Goal: Find specific page/section: Find specific page/section

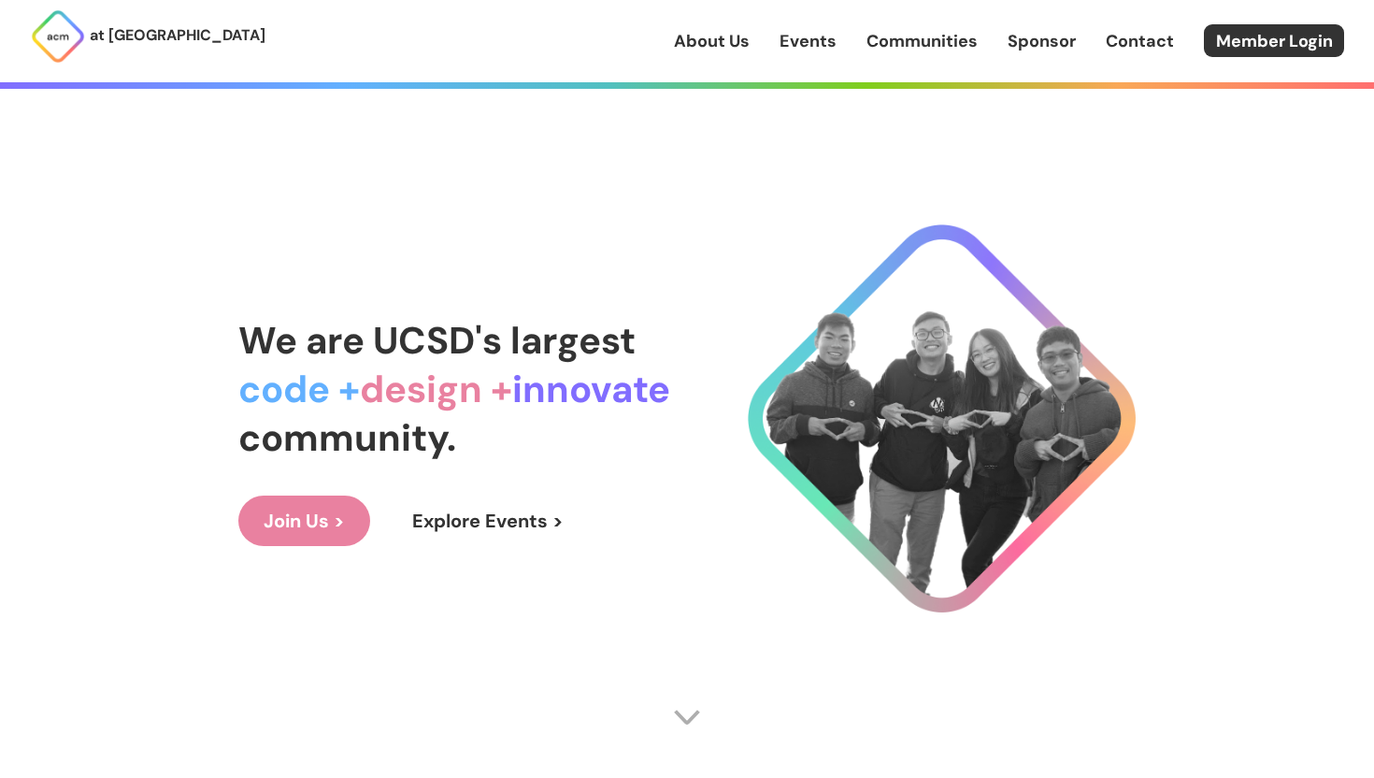
click at [960, 50] on link "Communities" at bounding box center [922, 41] width 111 height 24
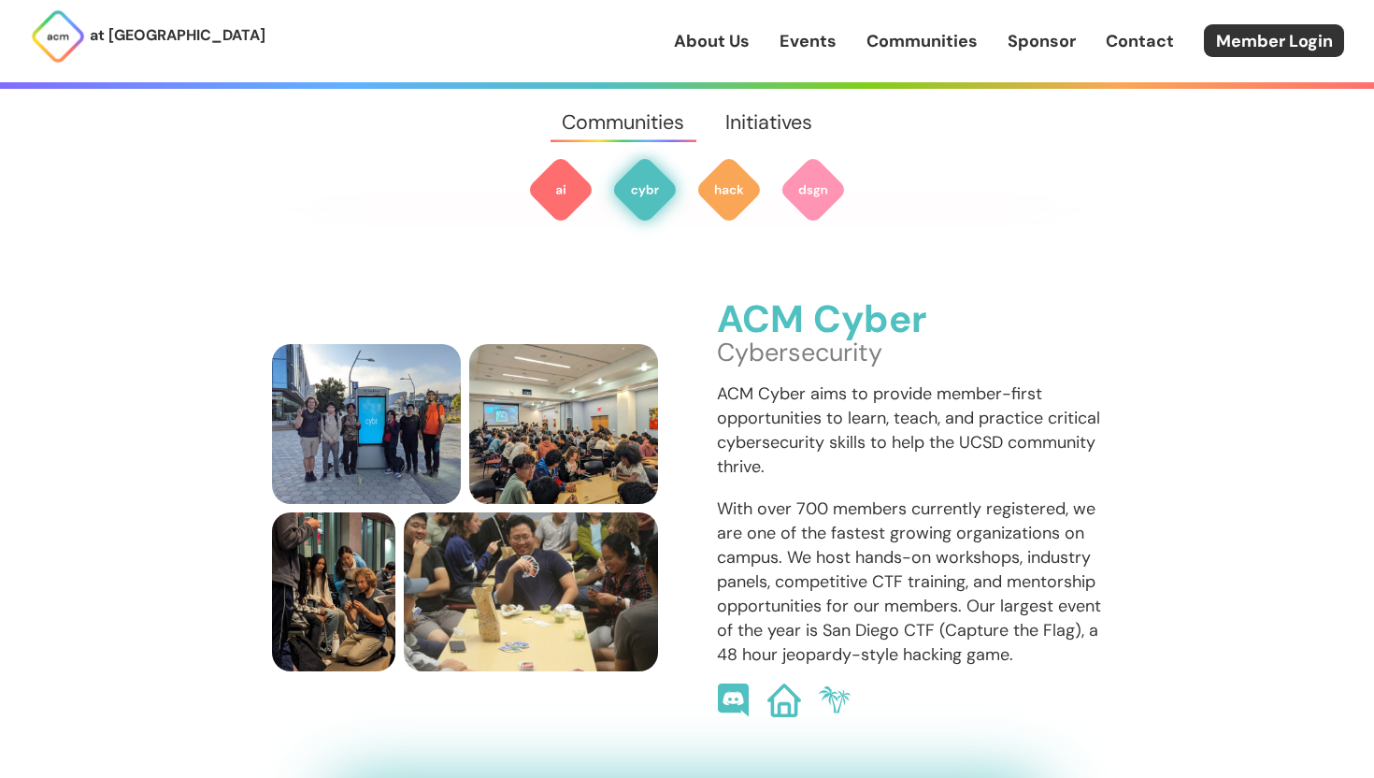
click at [800, 50] on link "Events" at bounding box center [808, 41] width 57 height 24
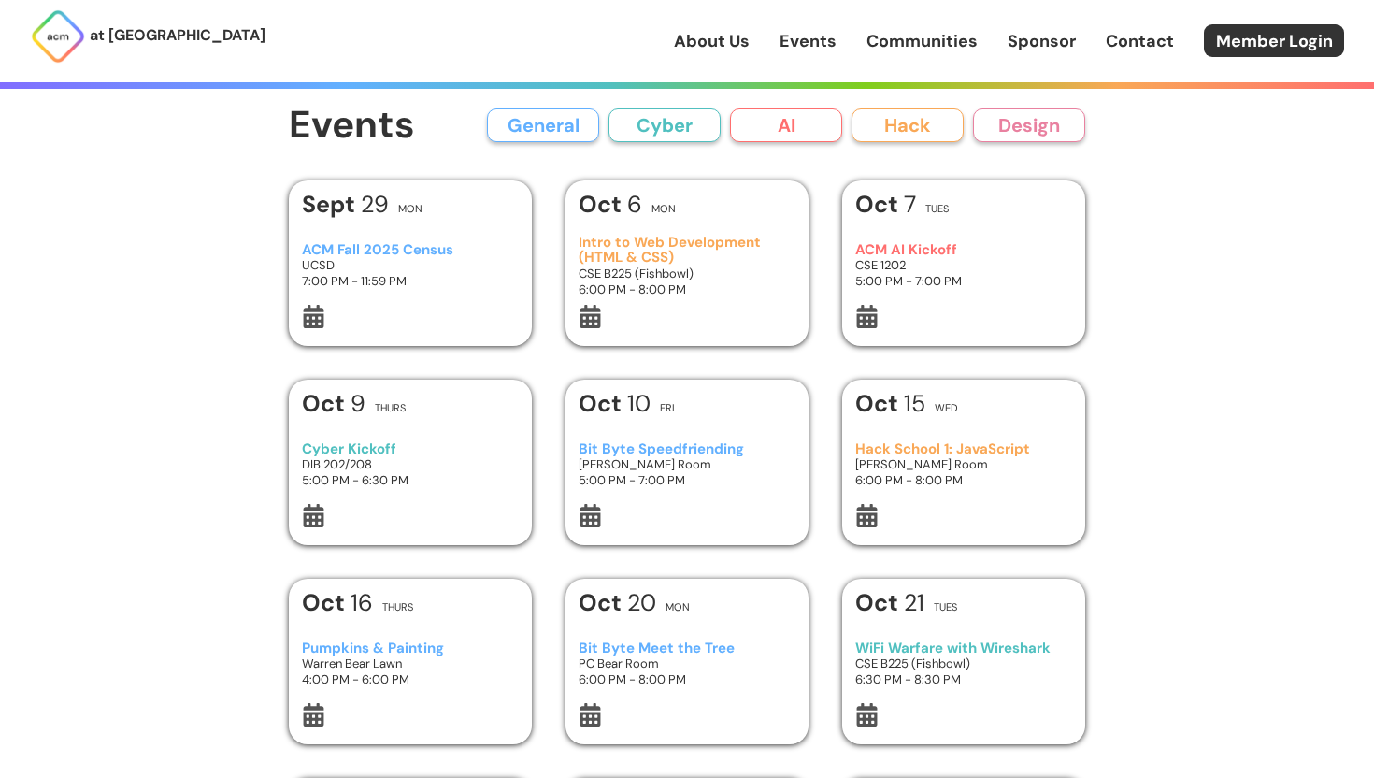
click at [821, 120] on button "AI" at bounding box center [786, 125] width 112 height 34
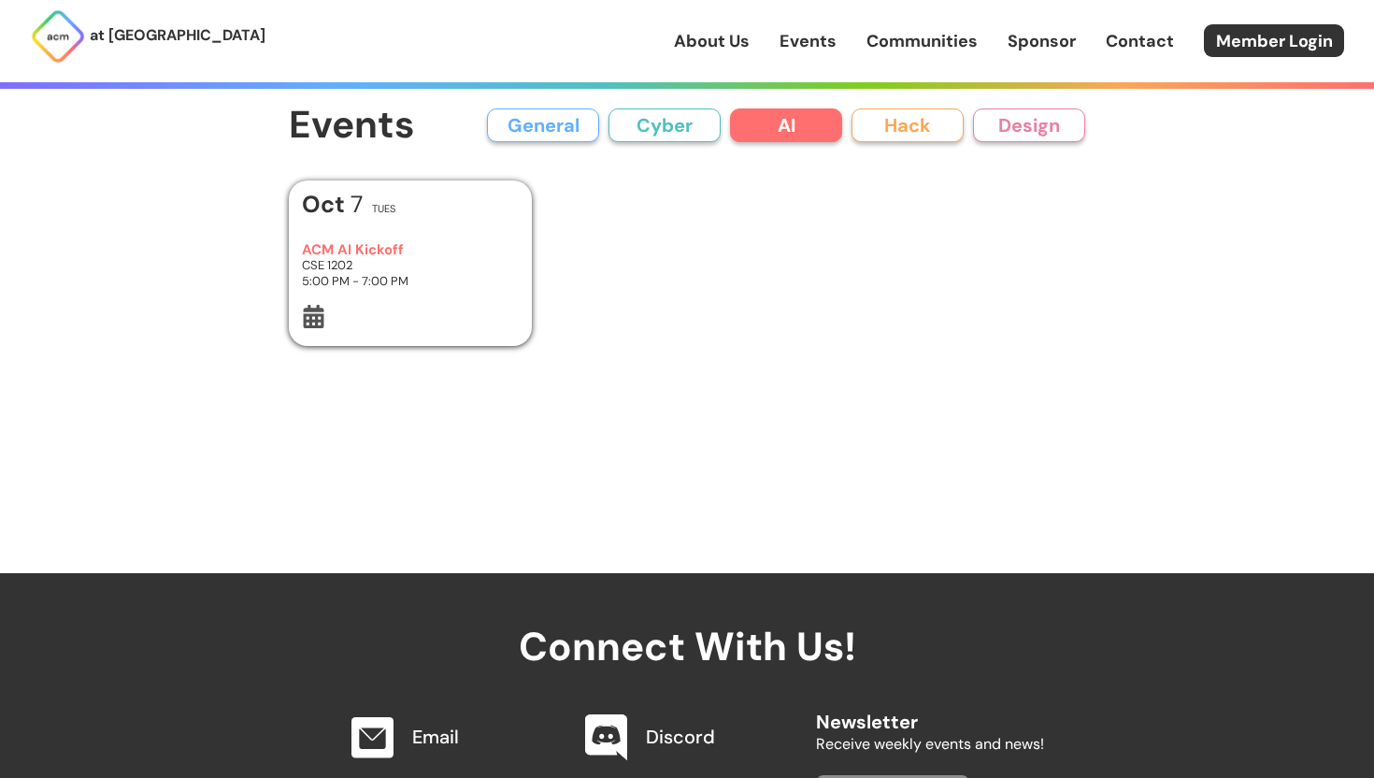
click at [690, 122] on button "Cyber" at bounding box center [665, 125] width 112 height 34
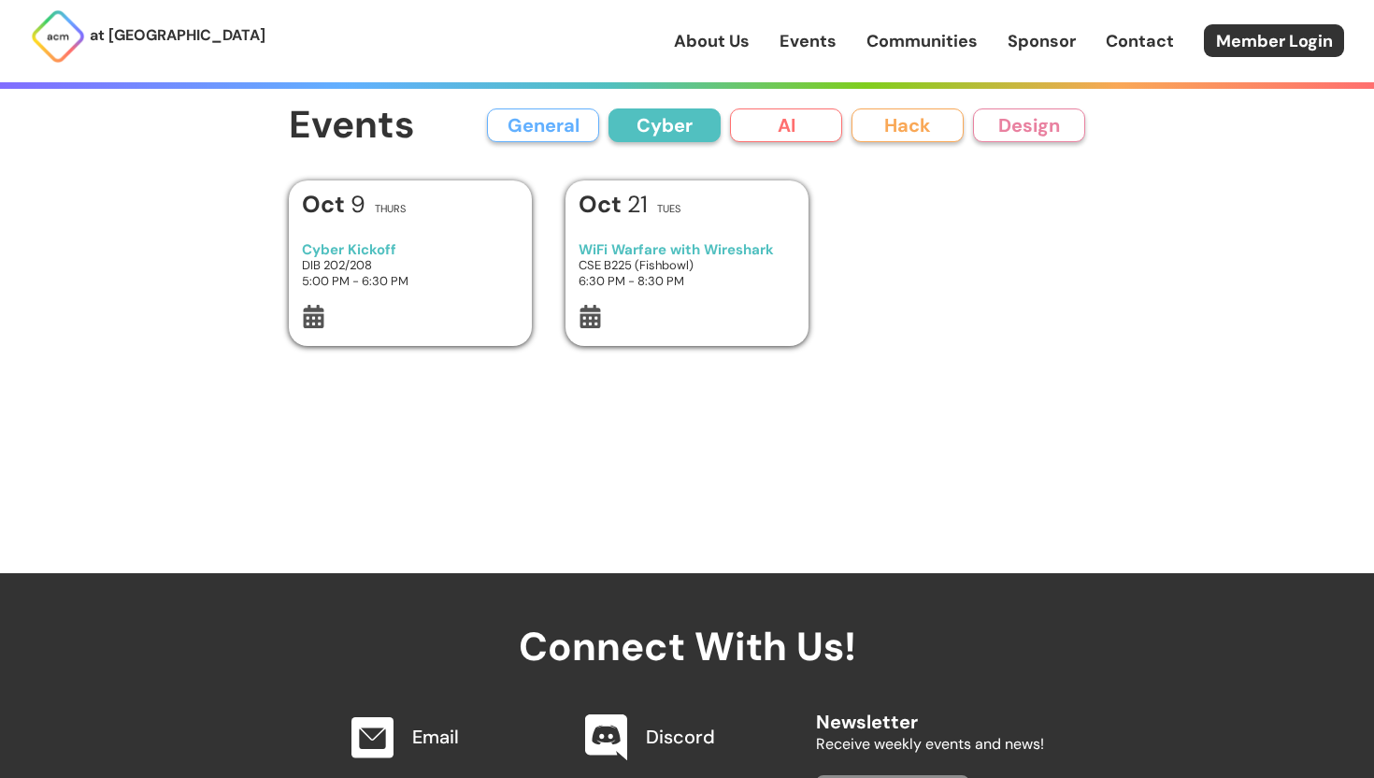
click at [860, 135] on button "Hack" at bounding box center [908, 125] width 112 height 34
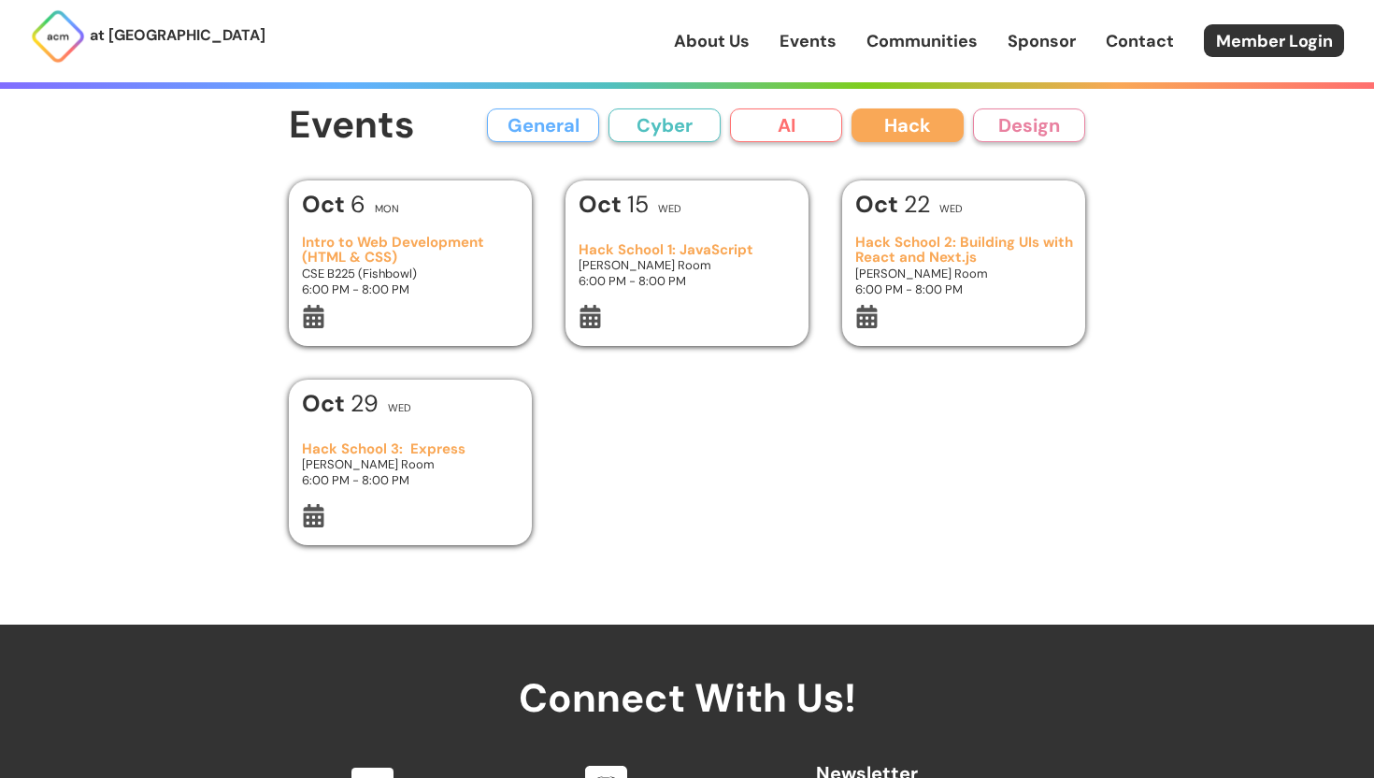
click at [1040, 111] on button "Design" at bounding box center [1029, 125] width 112 height 34
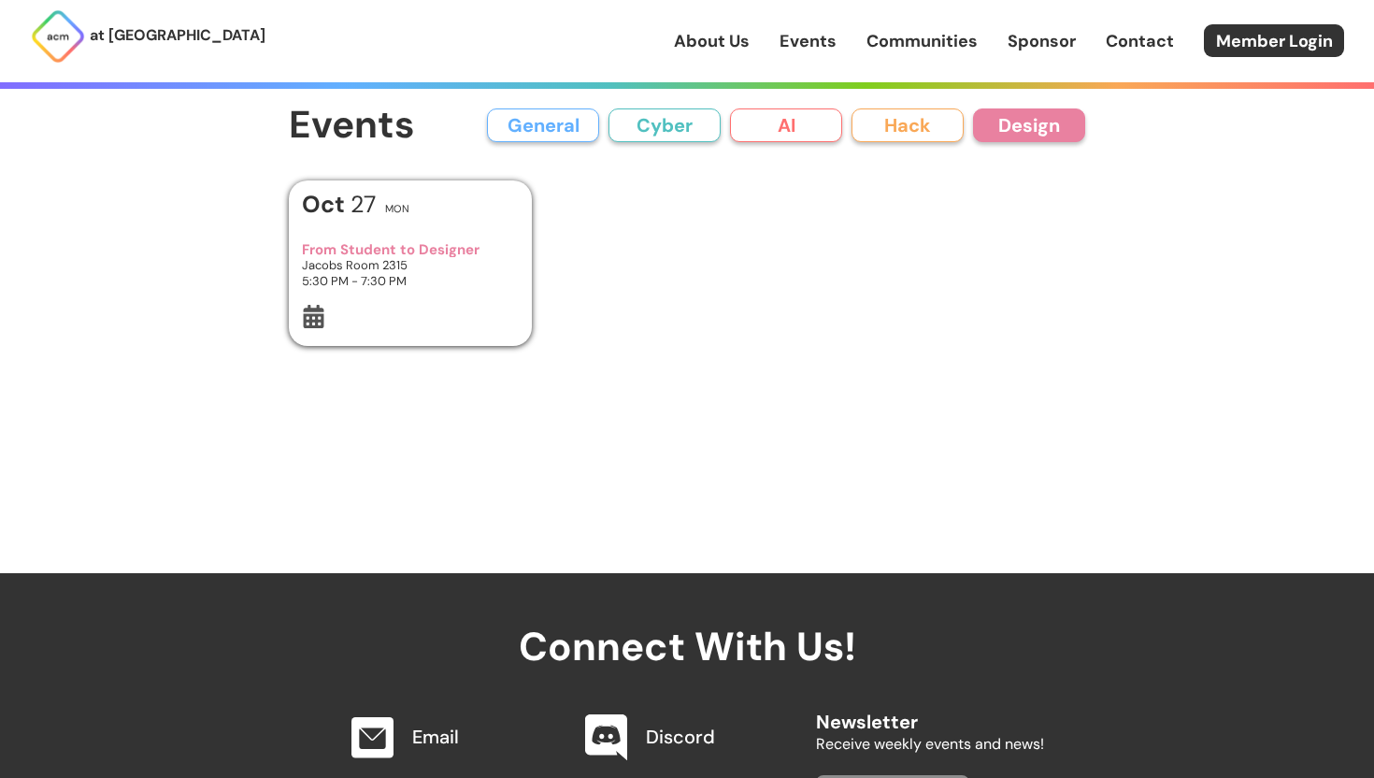
click at [612, 125] on button "Cyber" at bounding box center [665, 125] width 112 height 34
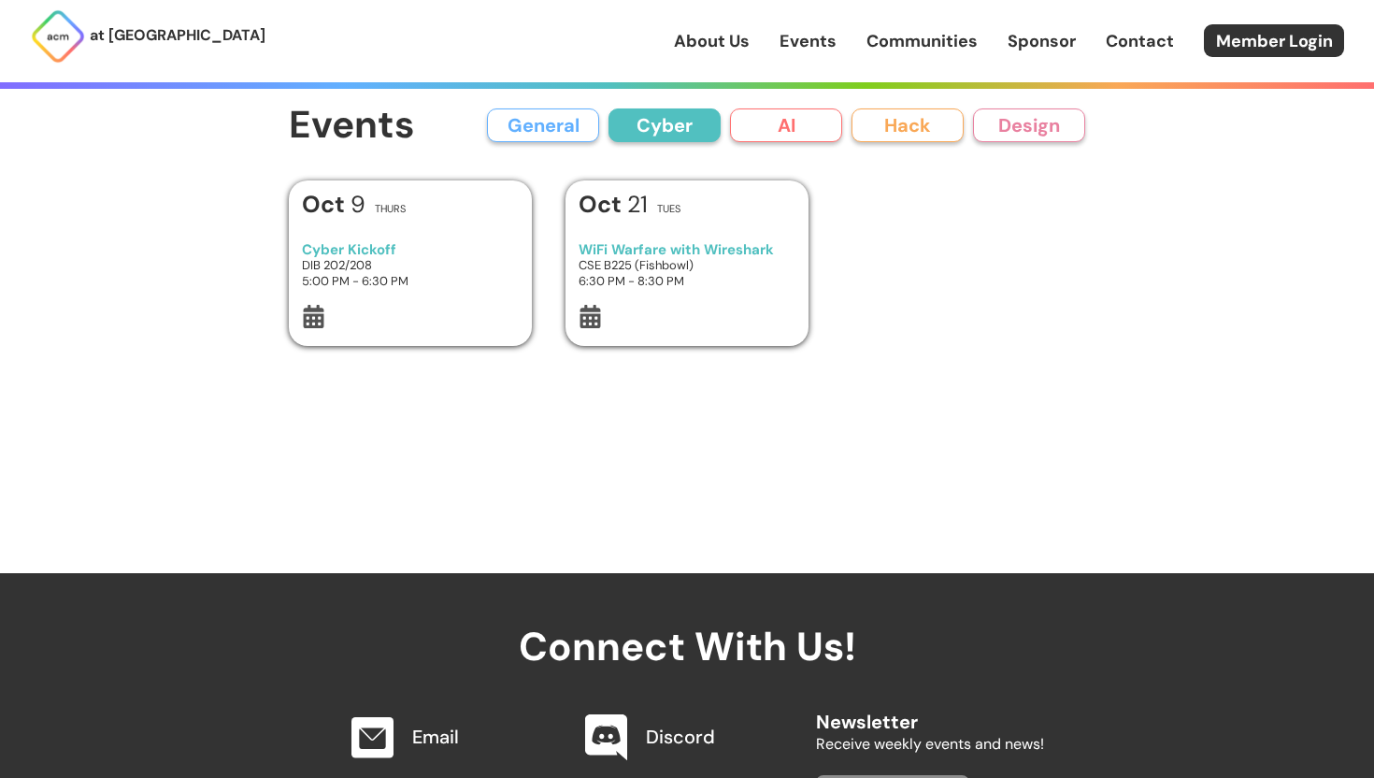
click at [550, 124] on button "General" at bounding box center [543, 125] width 112 height 34
